Goal: Task Accomplishment & Management: Use online tool/utility

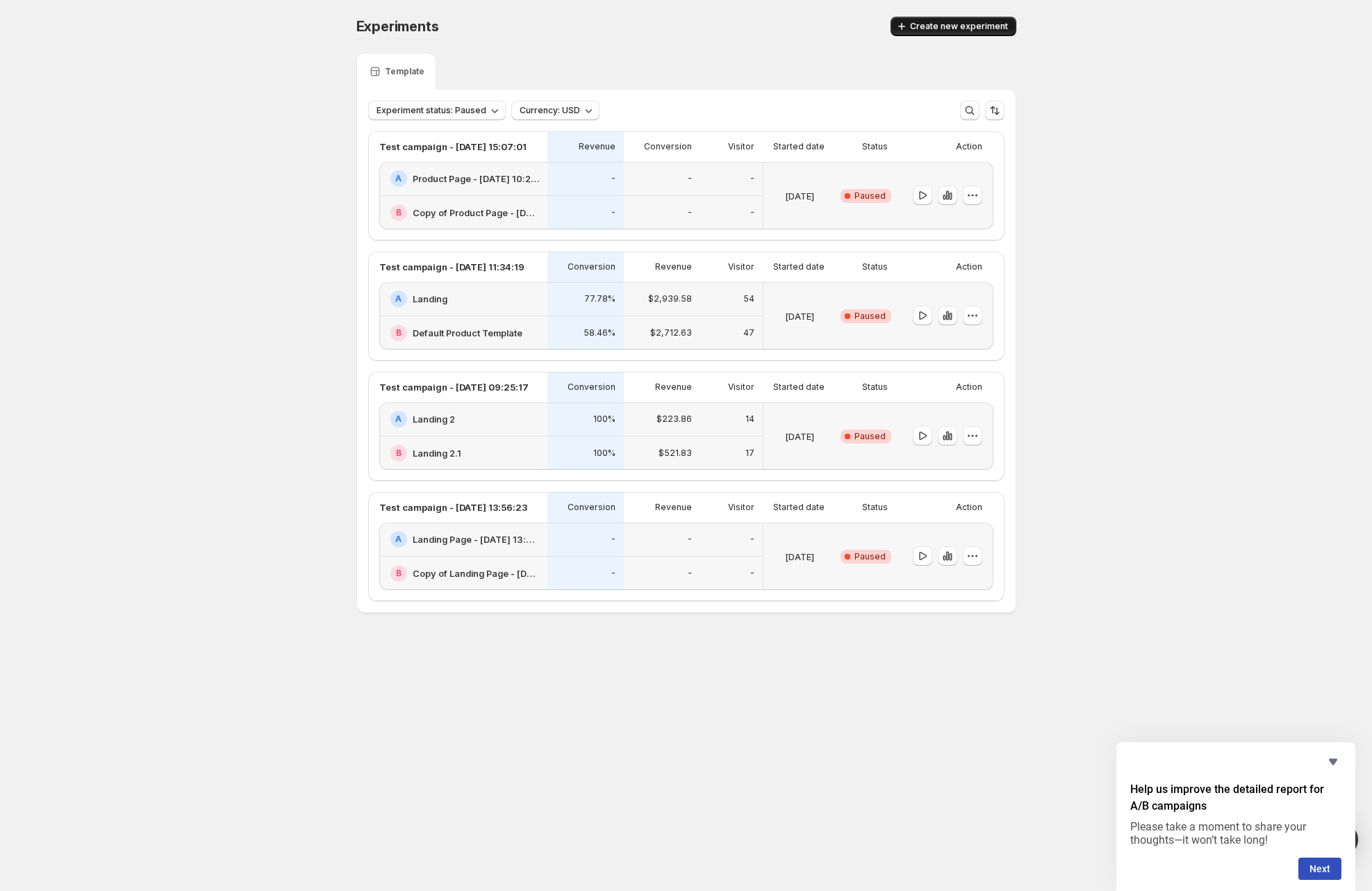
click at [946, 19] on button "Create new experiment" at bounding box center [954, 26] width 126 height 19
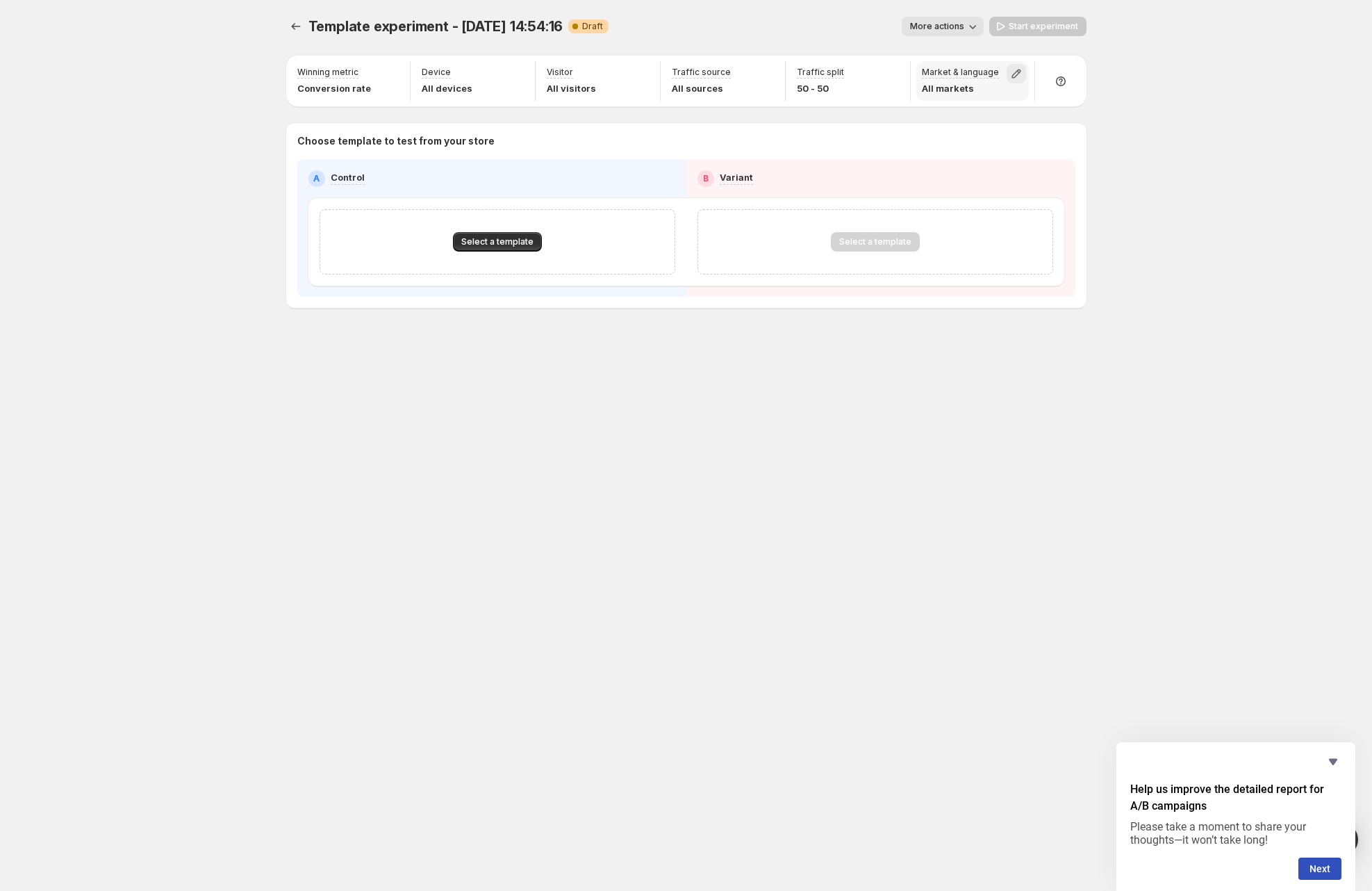
click at [1015, 71] on icon "button" at bounding box center [1016, 73] width 14 height 14
click at [960, 98] on div "You need to select at least one market for this experiment to work." at bounding box center [922, 77] width 197 height 44
drag, startPoint x: 849, startPoint y: 163, endPoint x: 732, endPoint y: 172, distance: 117.3
click at [847, 166] on div "A Control B Variant Select a template Select a template" at bounding box center [686, 228] width 778 height 138
click at [514, 239] on span "Select a template" at bounding box center [498, 241] width 72 height 11
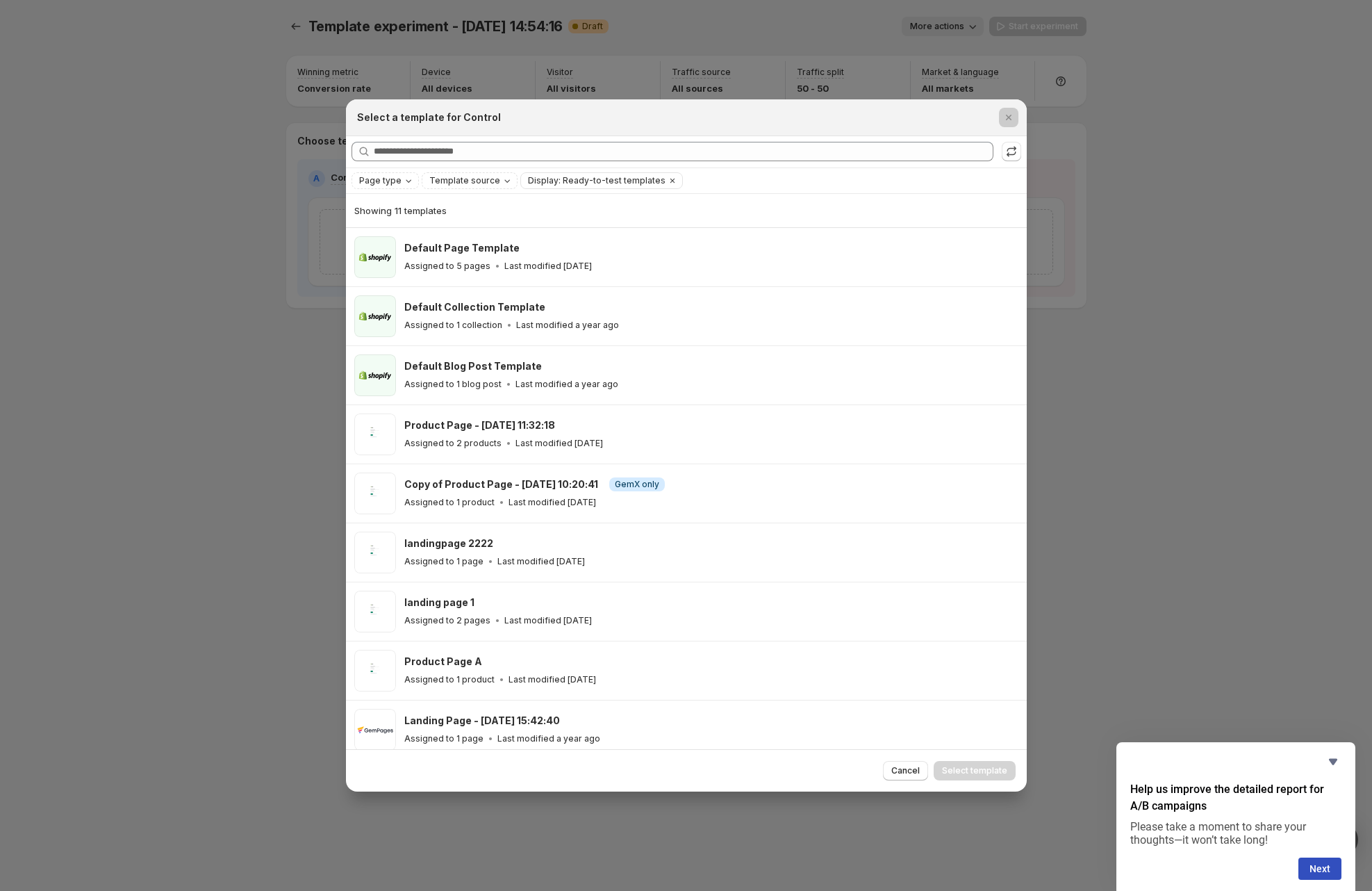
drag, startPoint x: 1179, startPoint y: 237, endPoint x: 822, endPoint y: 202, distance: 358.7
click at [1178, 237] on div at bounding box center [686, 445] width 1372 height 891
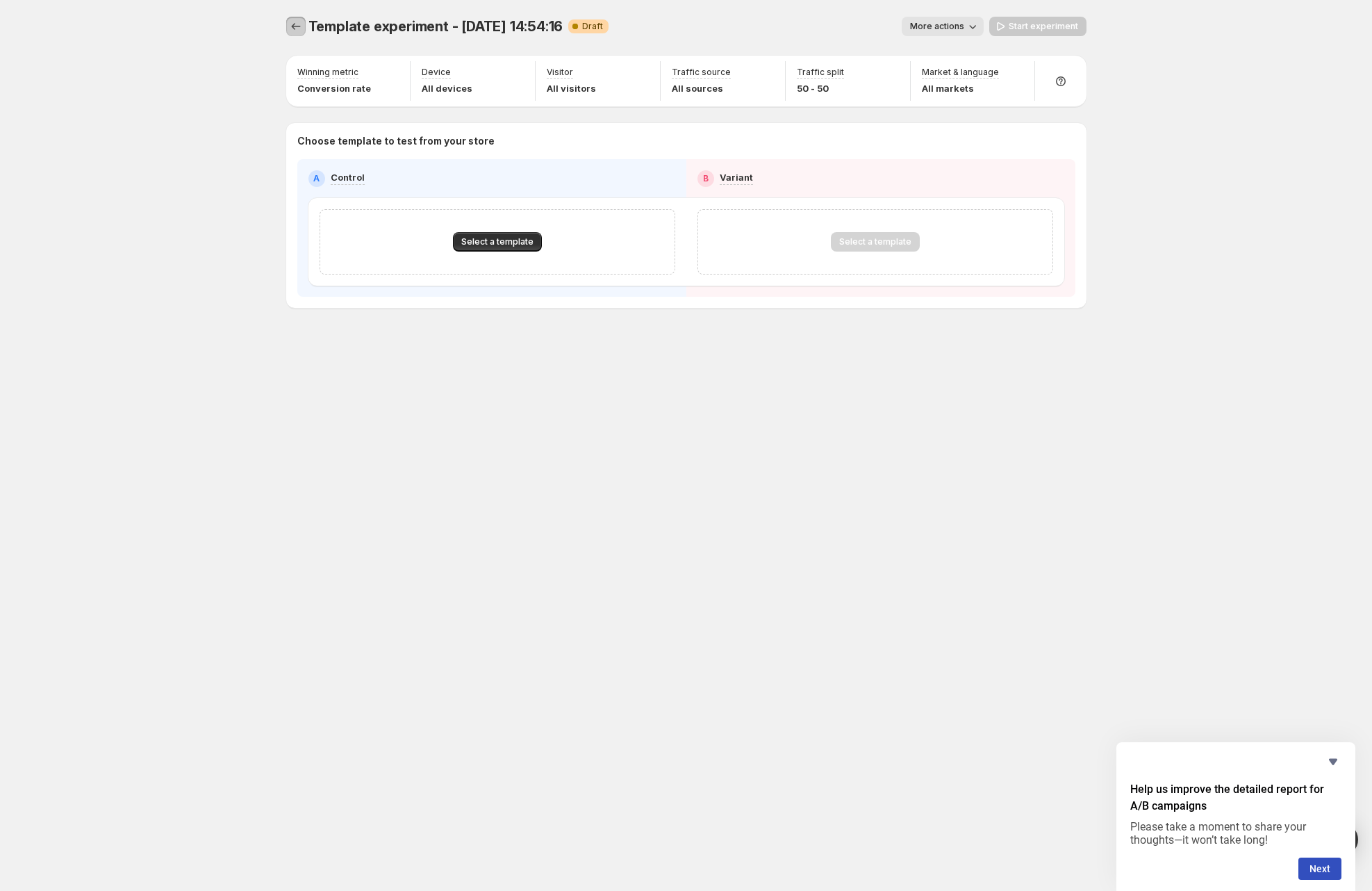
click at [297, 27] on icon "Experiments" at bounding box center [295, 26] width 14 height 14
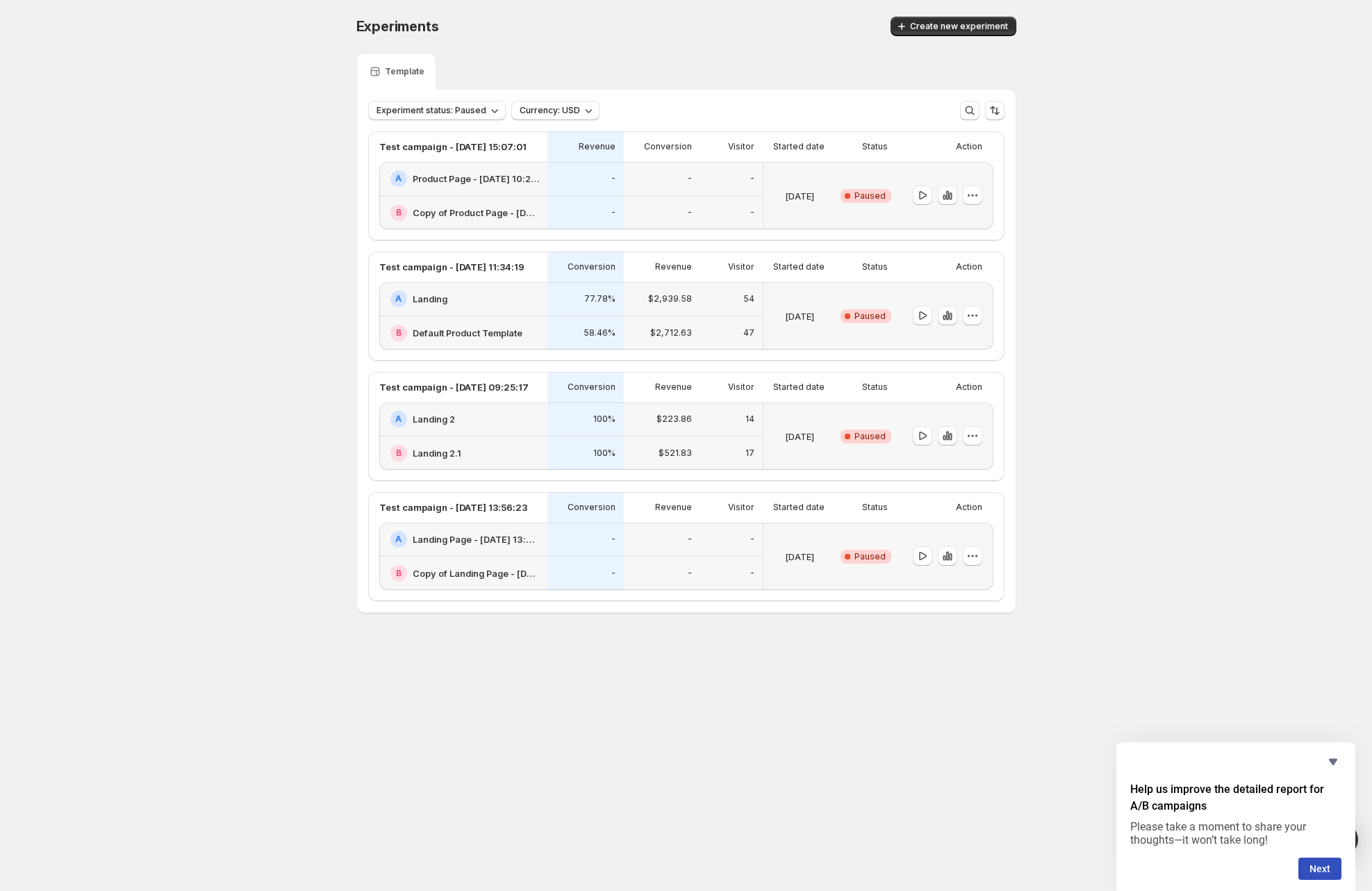
click at [1119, 305] on div "Experiments. This page is ready Experiments Create new experiment Template Expe…" at bounding box center [686, 343] width 1372 height 687
